Goal: Task Accomplishment & Management: Manage account settings

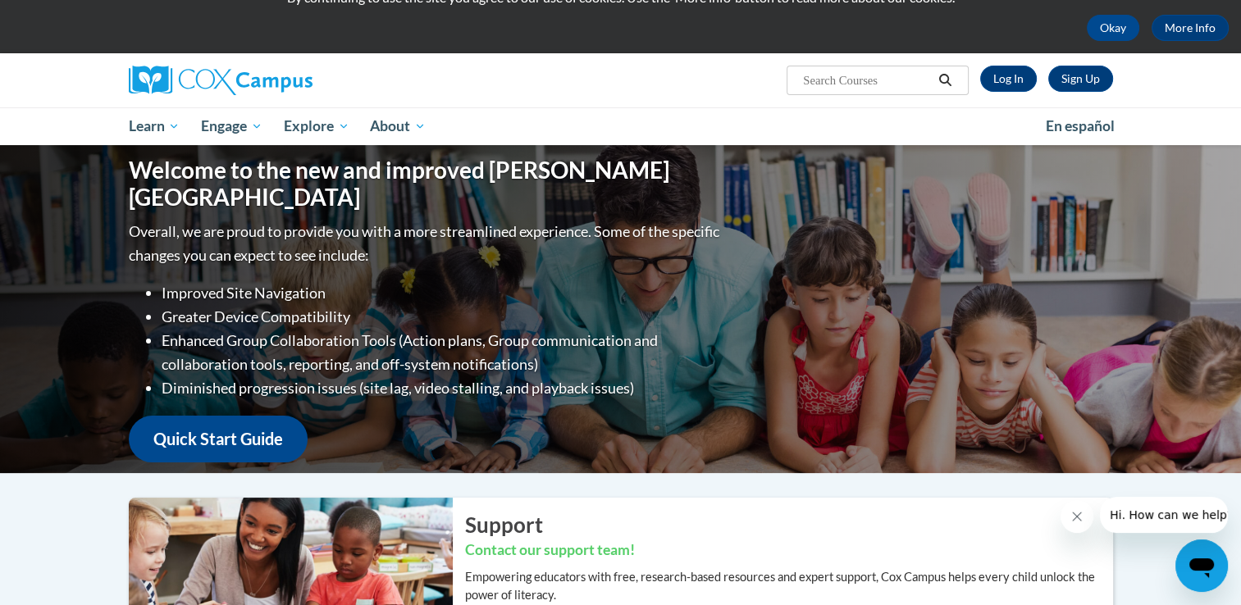
scroll to position [65, 0]
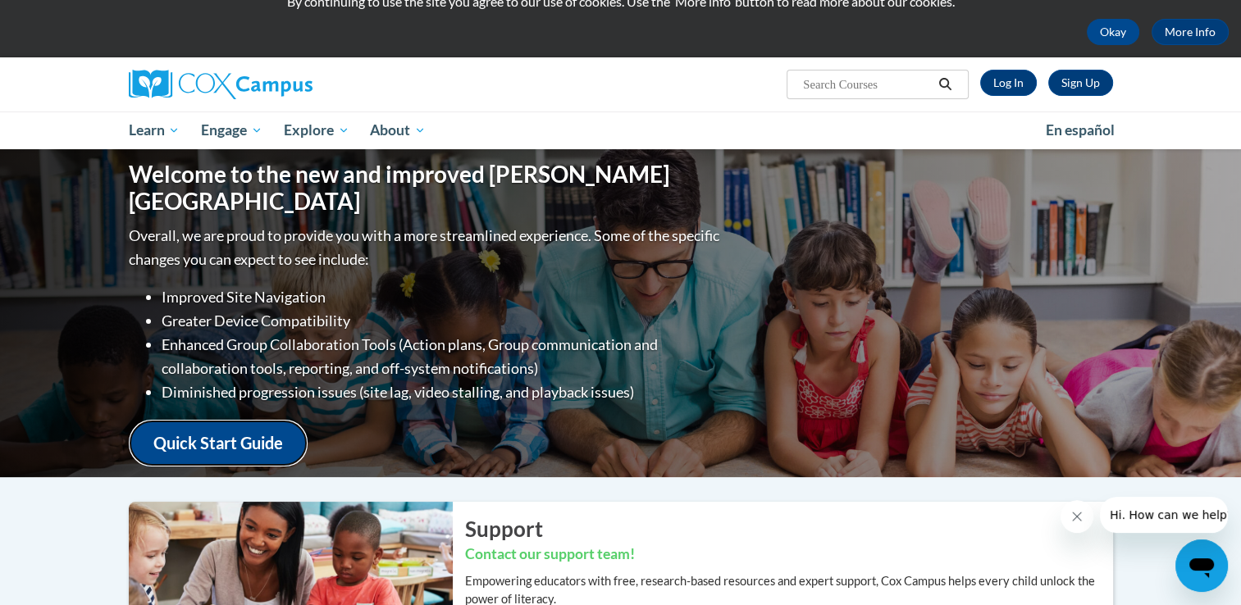
click at [249, 425] on link "Quick Start Guide" at bounding box center [218, 443] width 179 height 47
click at [1004, 77] on link "Log In" at bounding box center [1008, 83] width 57 height 26
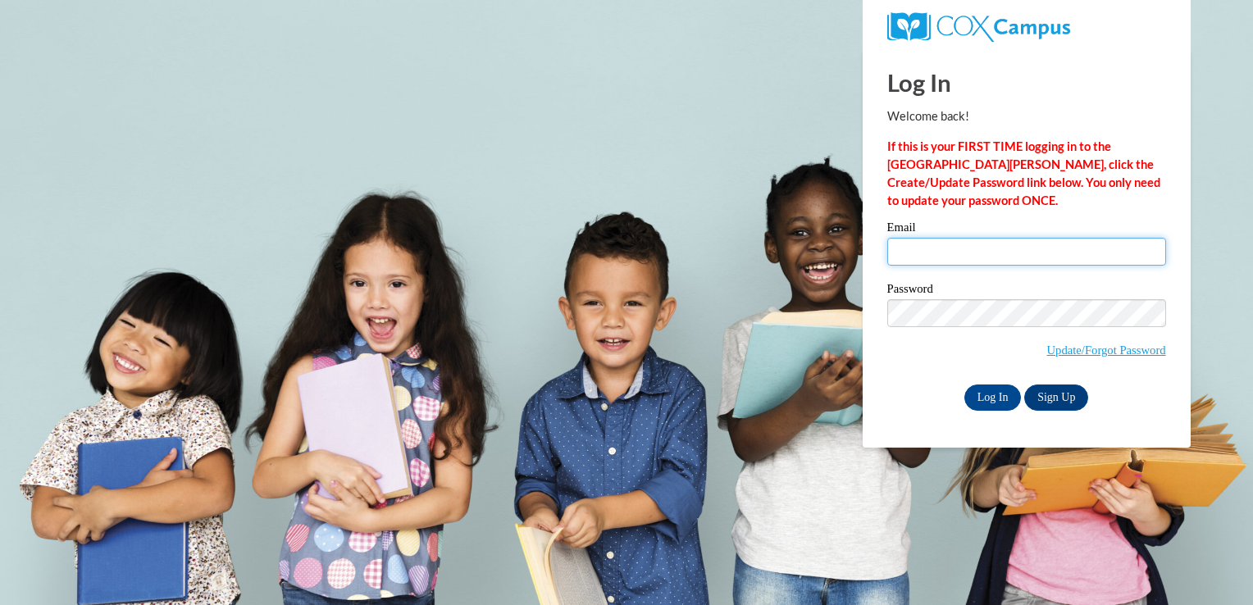
click at [921, 244] on input "Email" at bounding box center [1027, 252] width 279 height 28
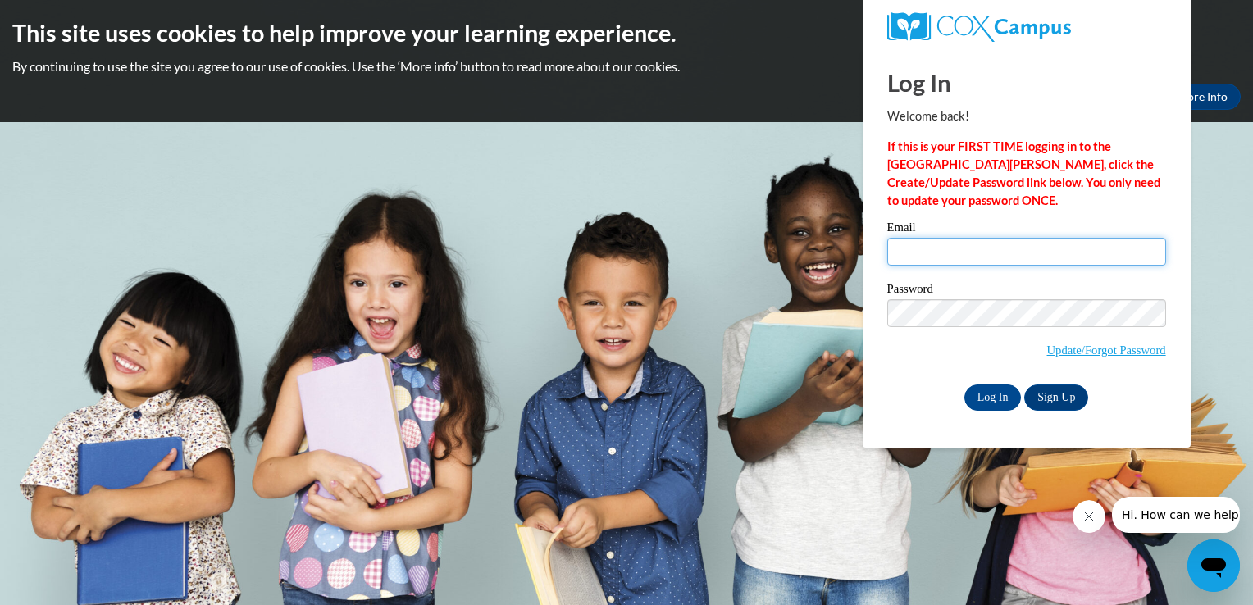
type input "[PERSON_NAME][EMAIL_ADDRESS][DOMAIN_NAME]"
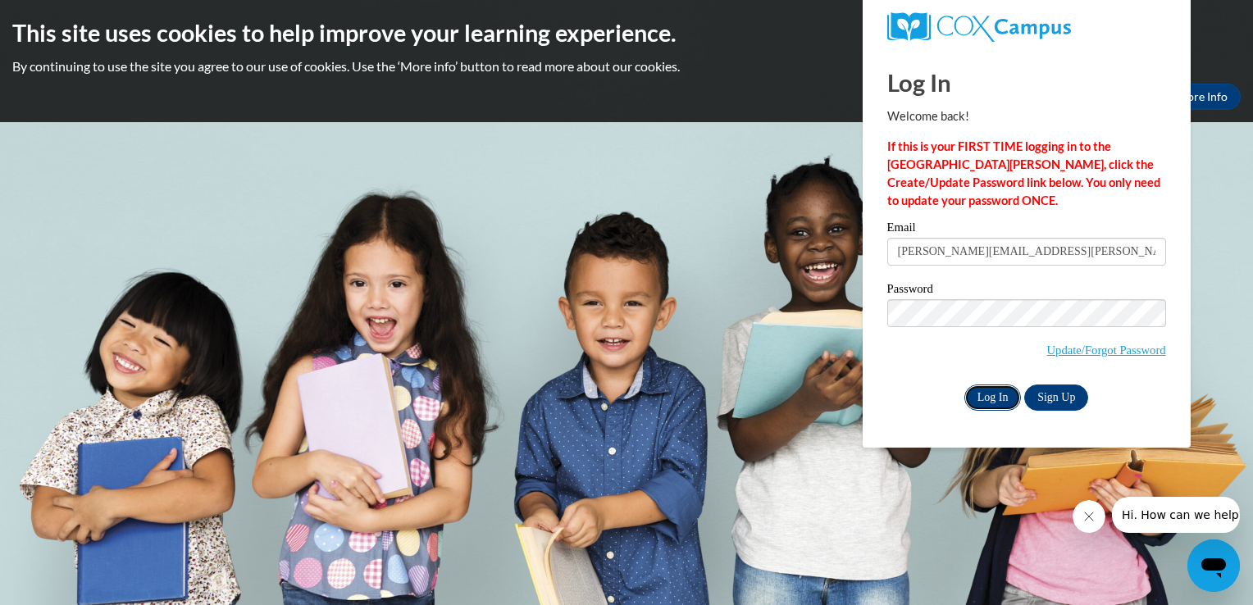
click at [982, 396] on input "Log In" at bounding box center [993, 398] width 57 height 26
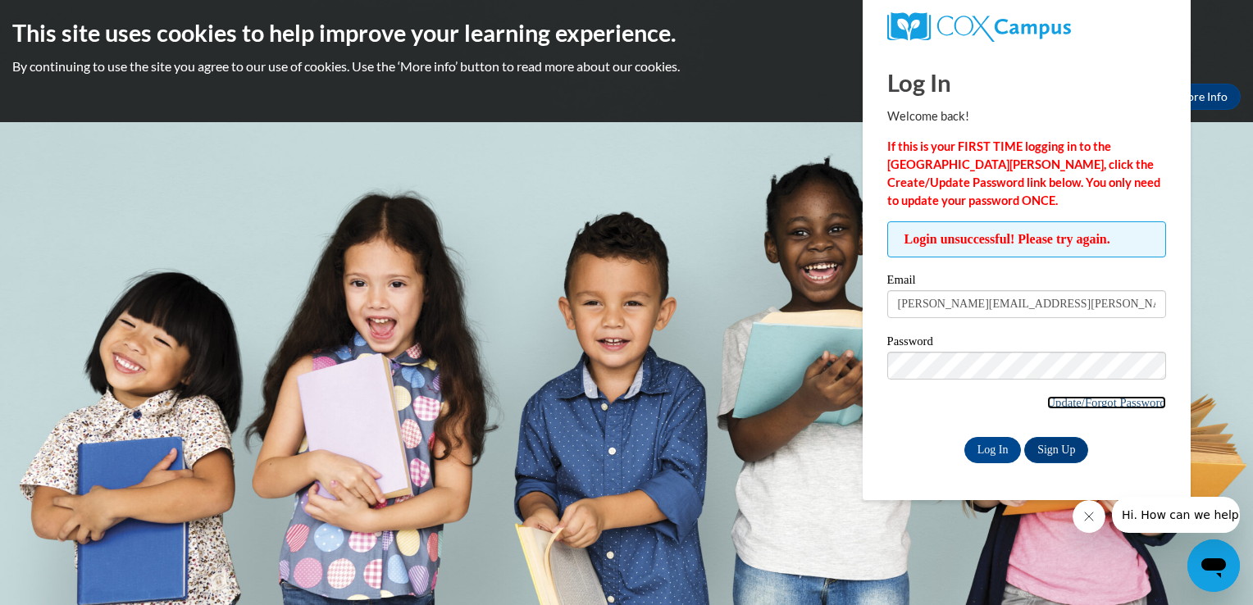
click at [1099, 405] on link "Update/Forgot Password" at bounding box center [1106, 402] width 119 height 13
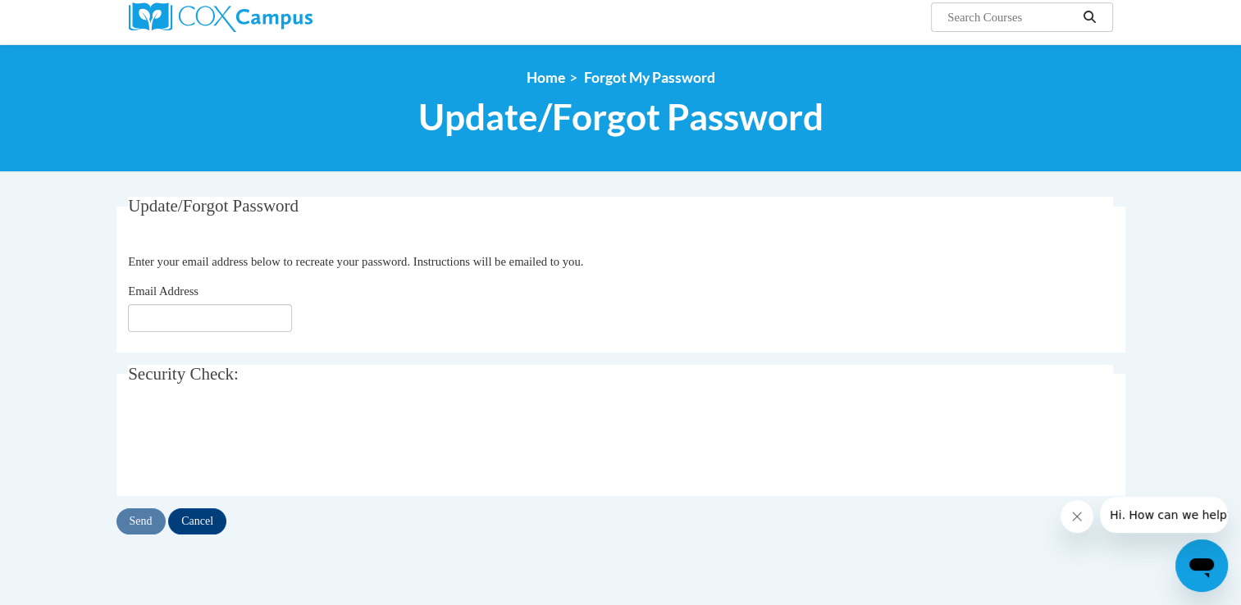
scroll to position [134, 0]
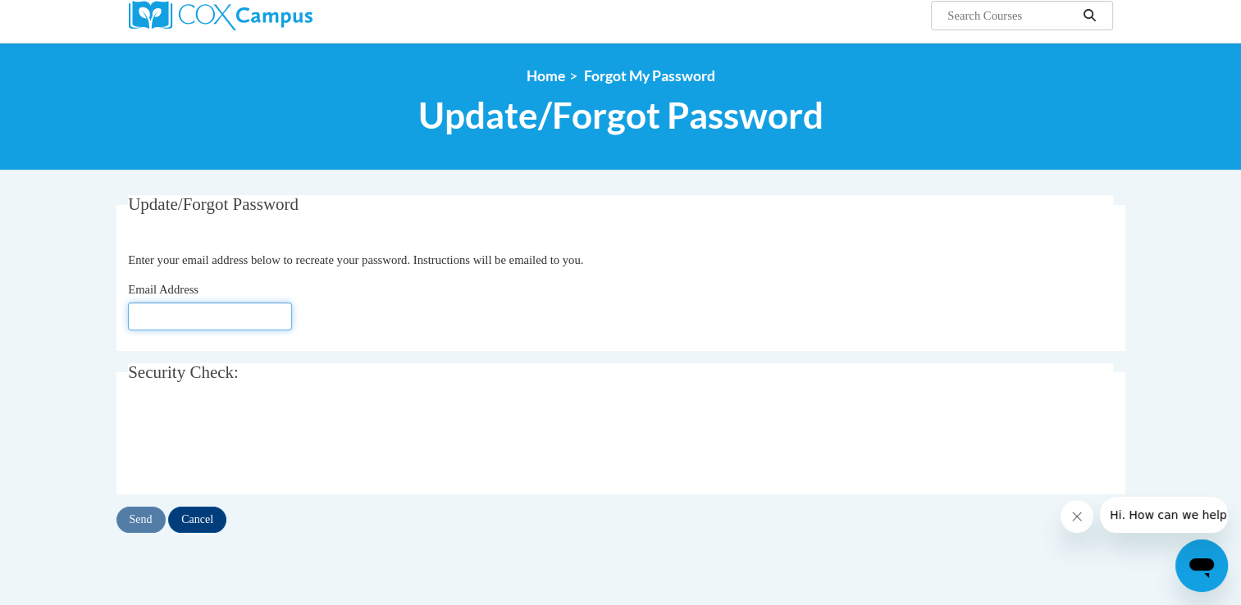
click at [218, 306] on input "Email Address" at bounding box center [210, 317] width 164 height 28
type input "[PERSON_NAME][EMAIL_ADDRESS][PERSON_NAME][DOMAIN_NAME]"
click at [145, 520] on input "Send" at bounding box center [140, 520] width 49 height 26
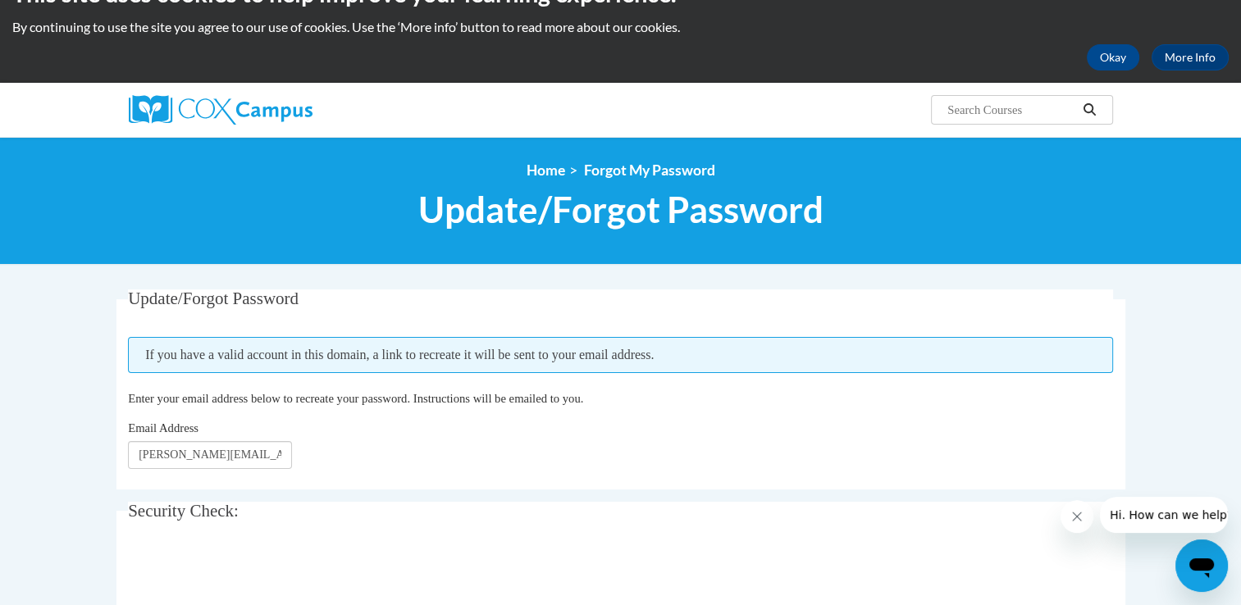
scroll to position [36, 0]
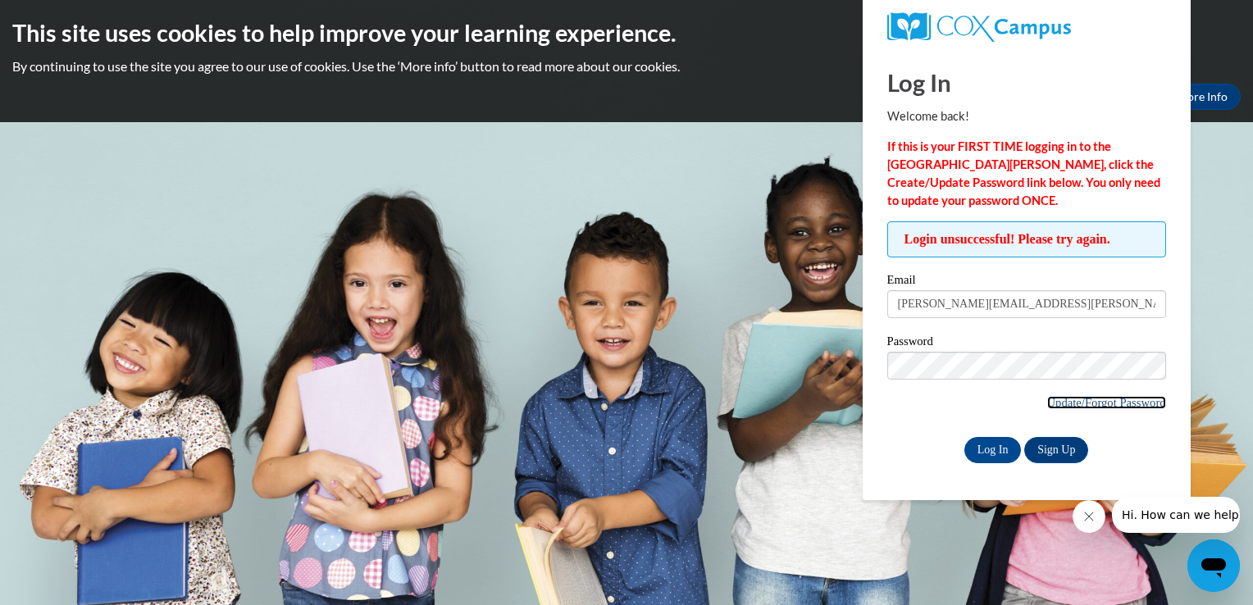
click at [1070, 404] on link "Update/Forgot Password" at bounding box center [1106, 402] width 119 height 13
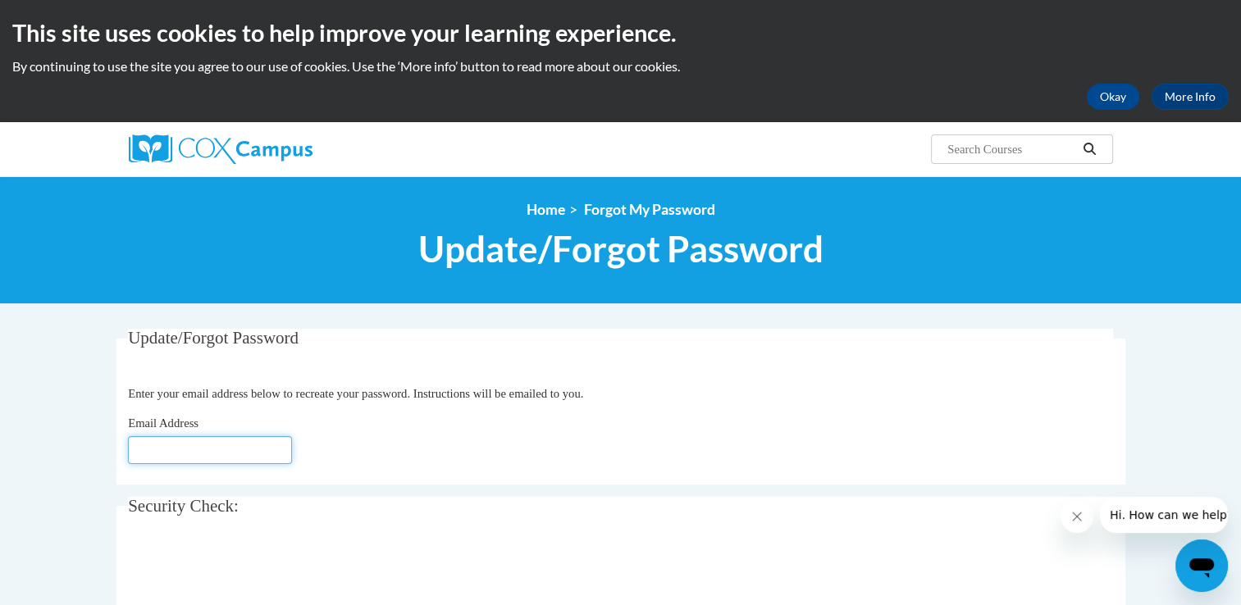
click at [149, 454] on input "Email Address" at bounding box center [210, 450] width 164 height 28
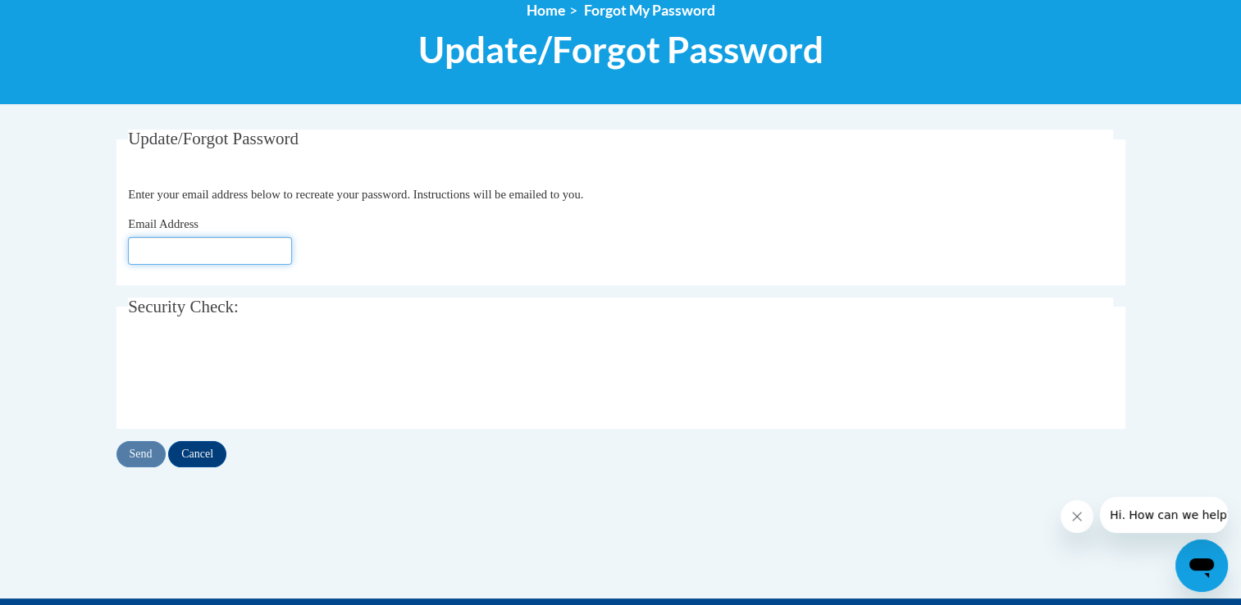
scroll to position [180, 0]
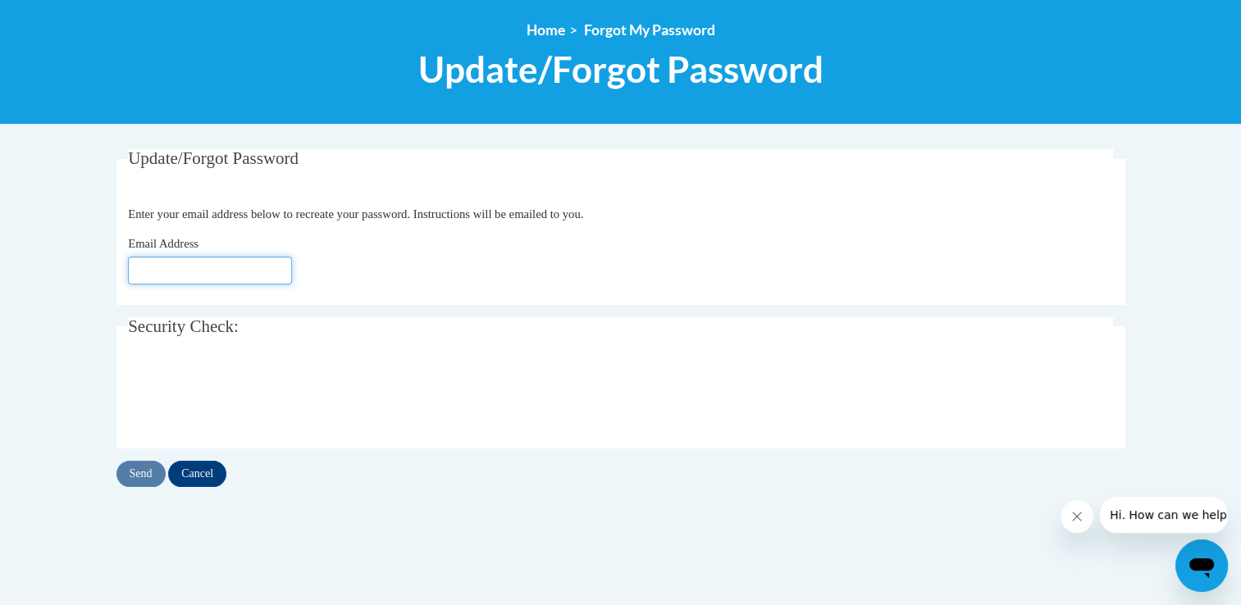
click at [191, 275] on input "Email Address" at bounding box center [210, 271] width 164 height 28
type input "[PERSON_NAME][EMAIL_ADDRESS][DOMAIN_NAME]"
click at [144, 474] on input "Send" at bounding box center [140, 474] width 49 height 26
